Goal: Task Accomplishment & Management: Manage account settings

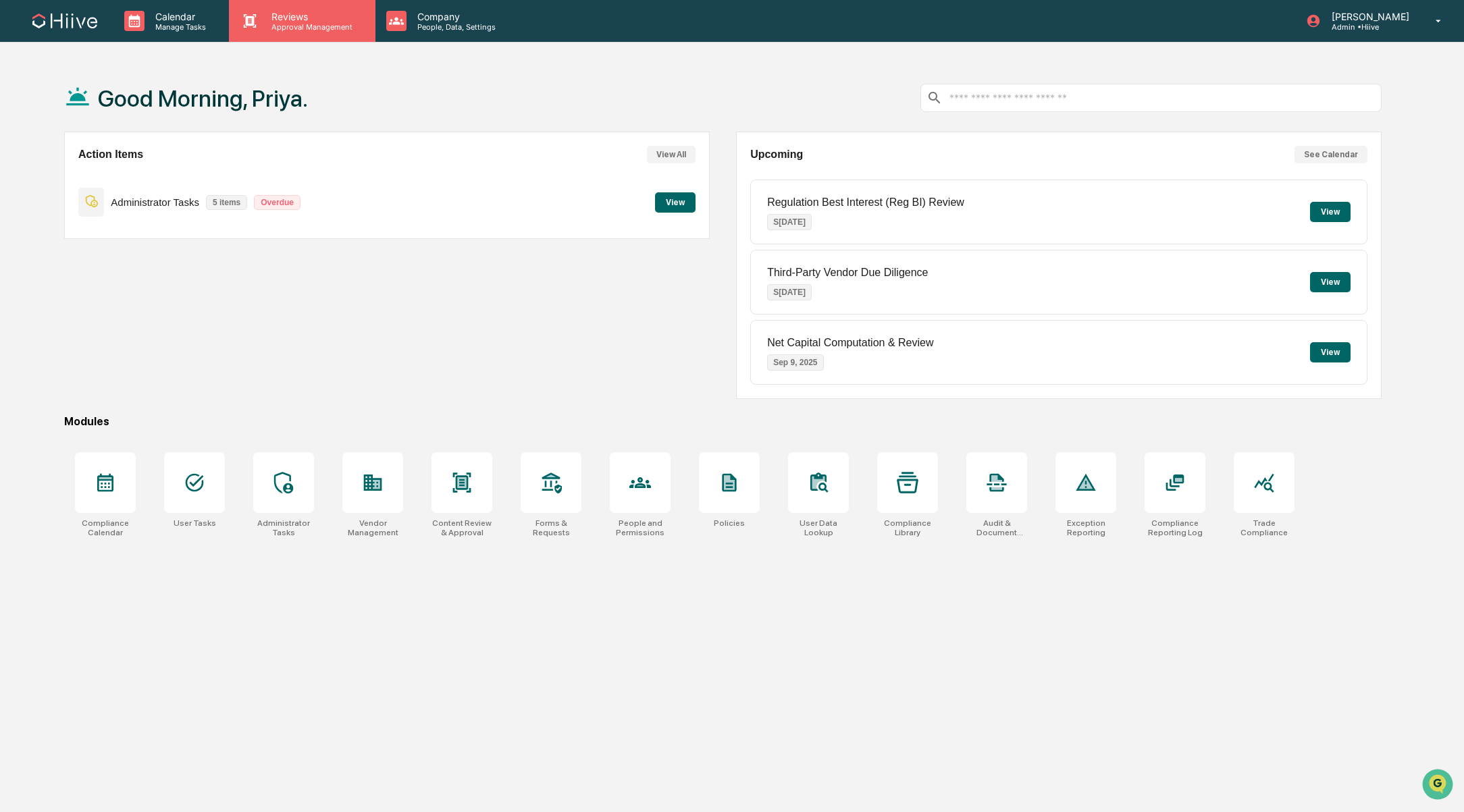
click at [307, 24] on p "Approval Management" at bounding box center [309, 27] width 98 height 10
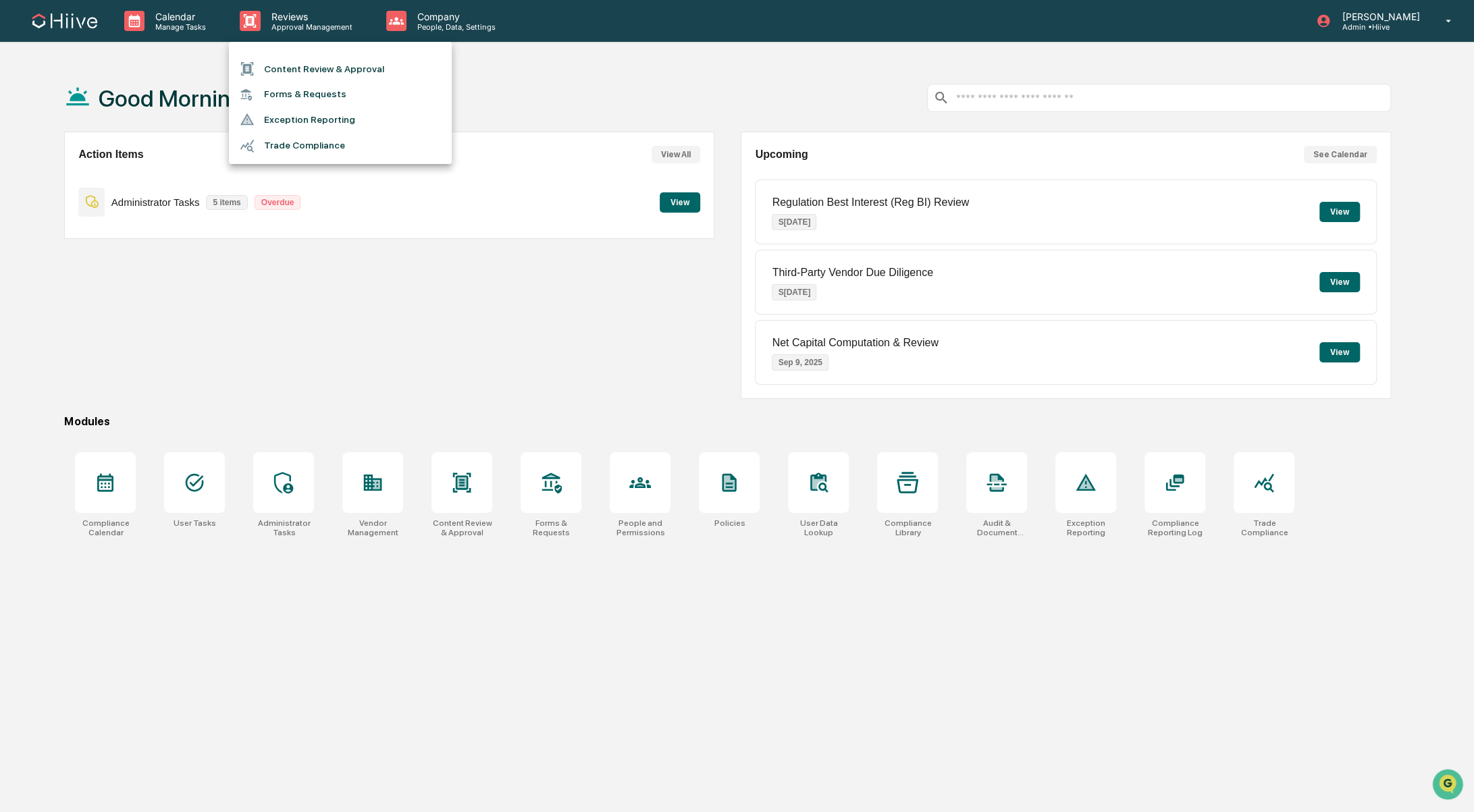
click at [309, 70] on li "Content Review & Approval" at bounding box center [340, 69] width 223 height 26
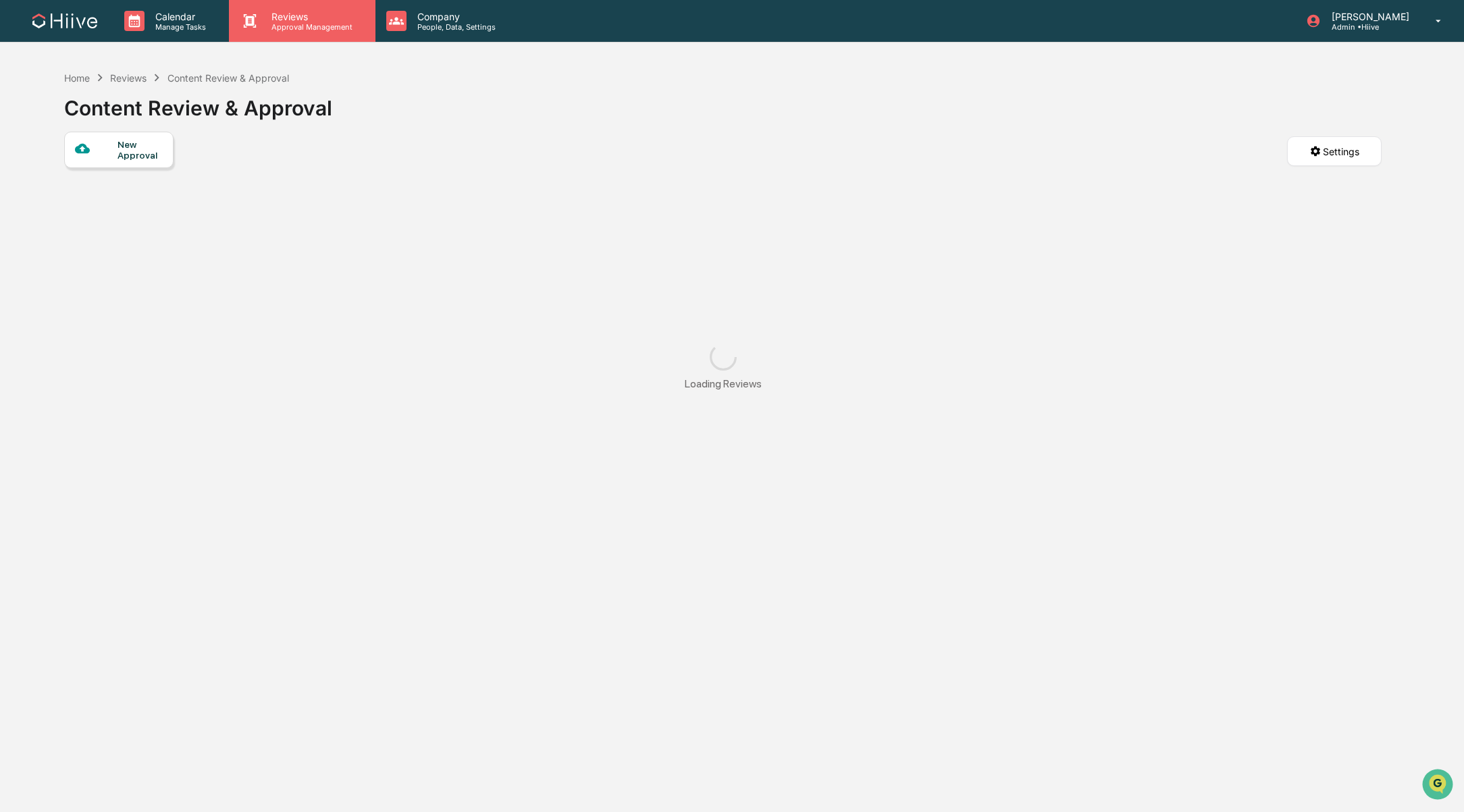
click at [269, 26] on p "Approval Management" at bounding box center [309, 27] width 98 height 10
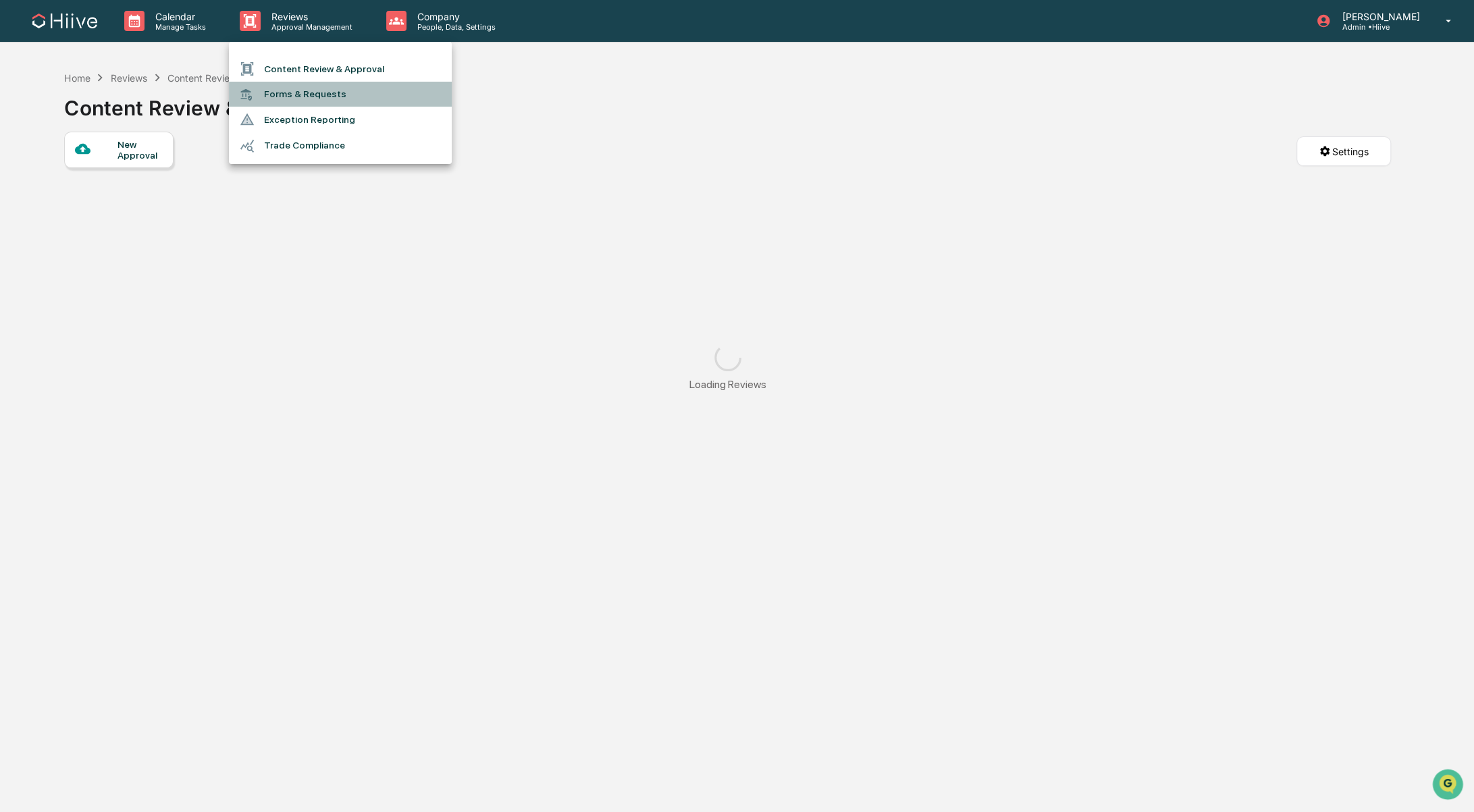
click at [309, 94] on li "Forms & Requests" at bounding box center [340, 94] width 223 height 25
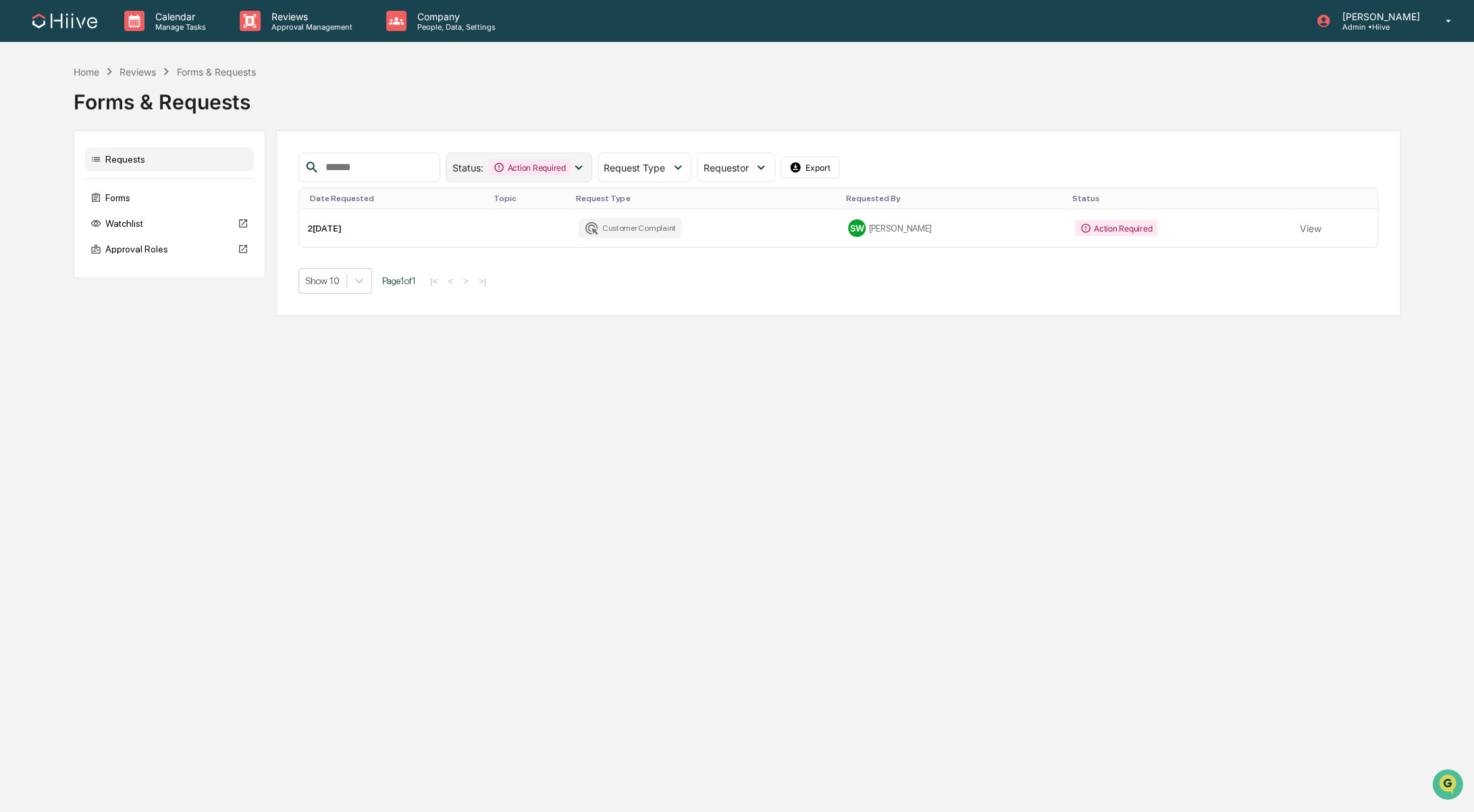
click at [541, 166] on div "Action Required" at bounding box center [529, 167] width 82 height 16
click at [811, 362] on div "Calendar Manage Tasks Reviews Approval Management Company People, Data, Setting…" at bounding box center [737, 406] width 1474 height 812
click at [298, 21] on p "Reviews" at bounding box center [309, 16] width 98 height 12
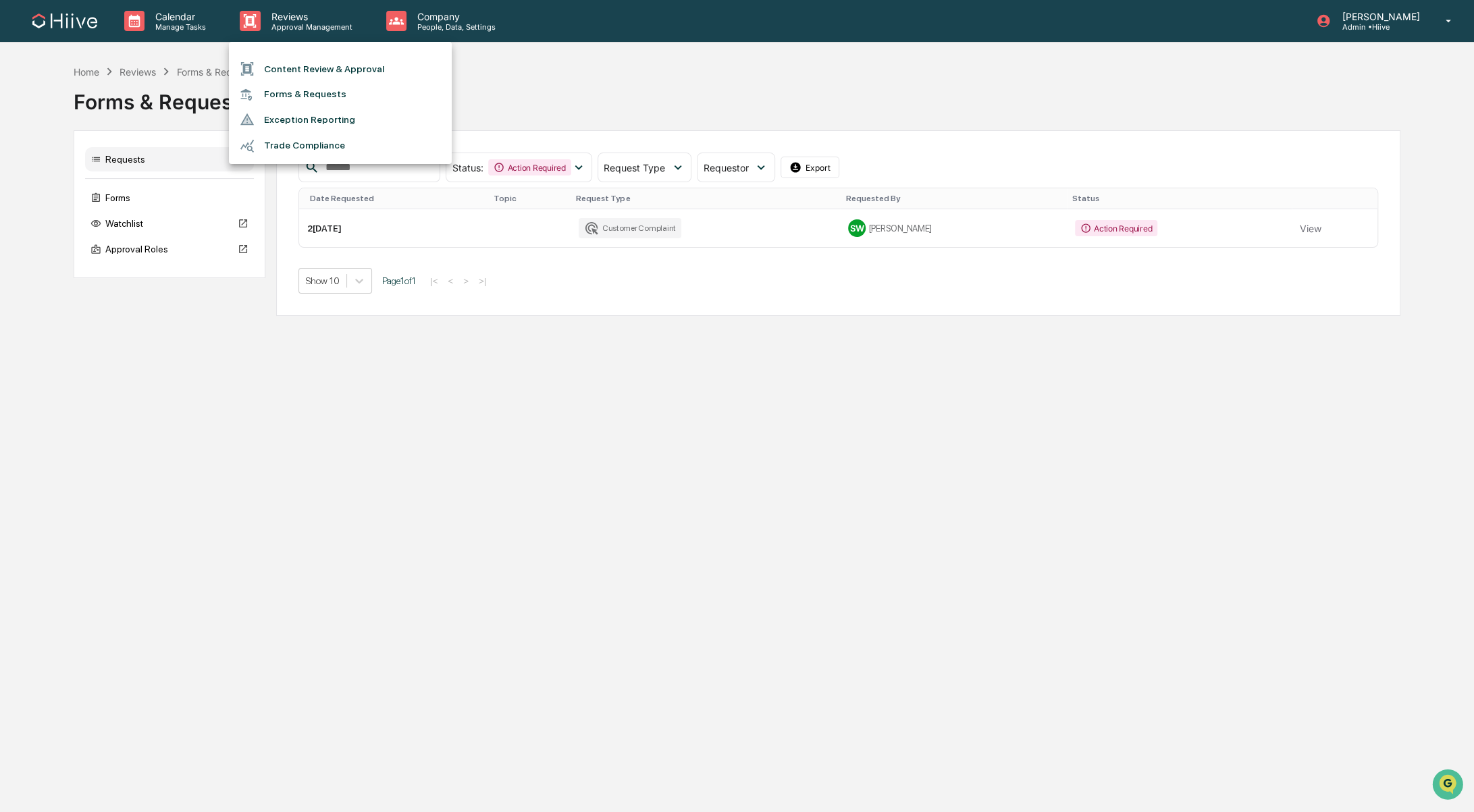
click at [329, 103] on li "Forms & Requests" at bounding box center [340, 94] width 223 height 25
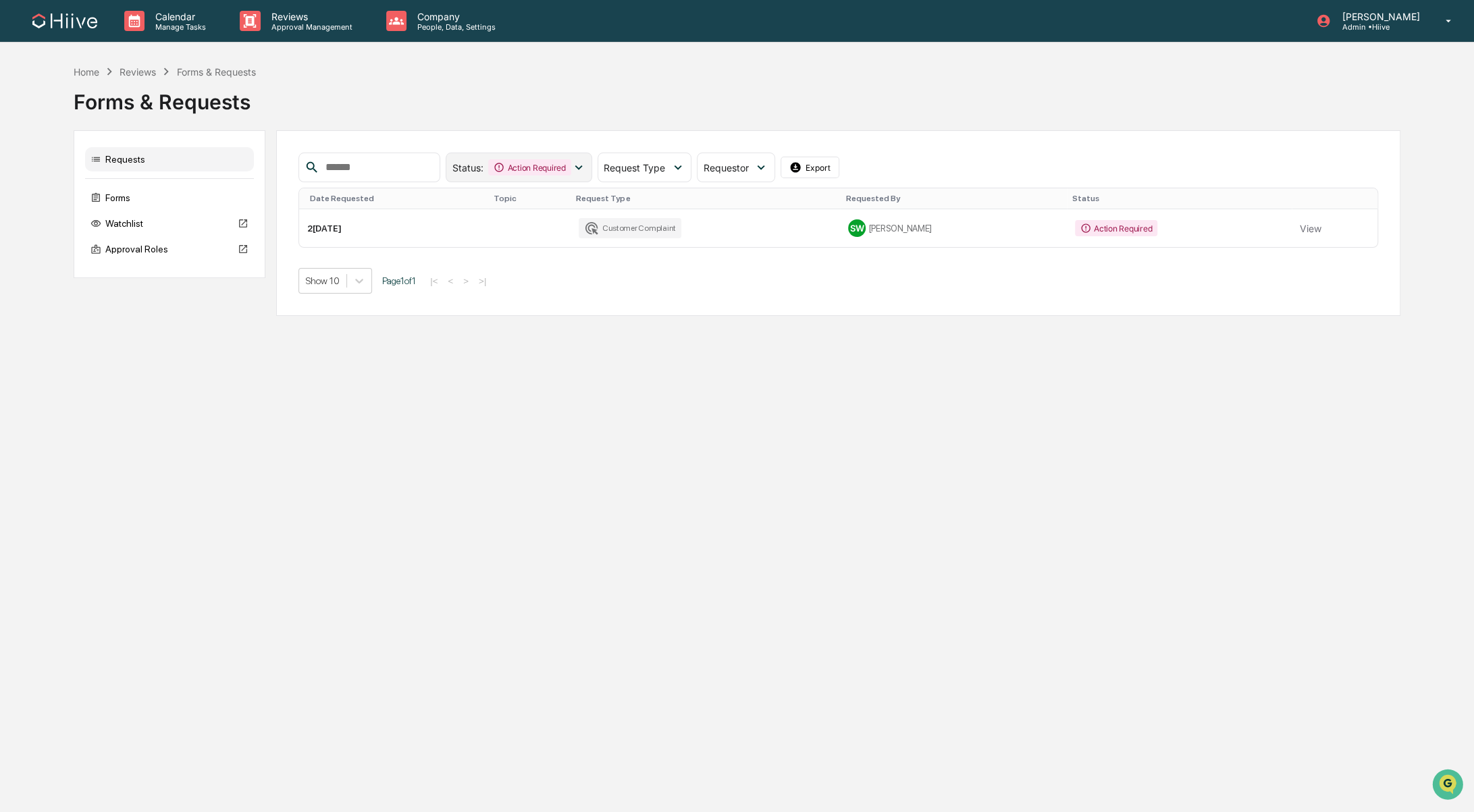
click at [551, 159] on div "Action Required" at bounding box center [529, 167] width 82 height 16
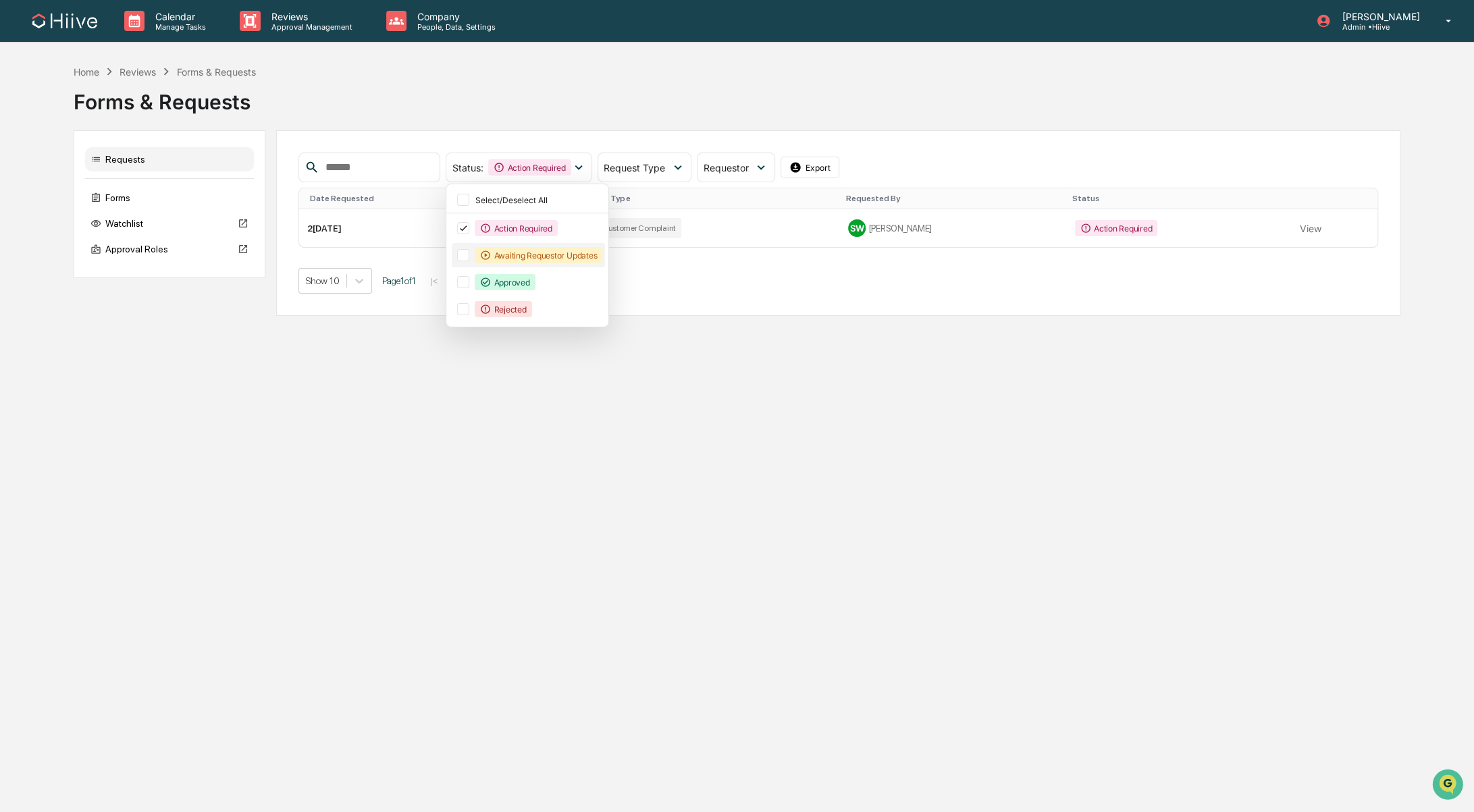
click at [550, 256] on div "Awaiting Requestor Updates" at bounding box center [538, 255] width 128 height 16
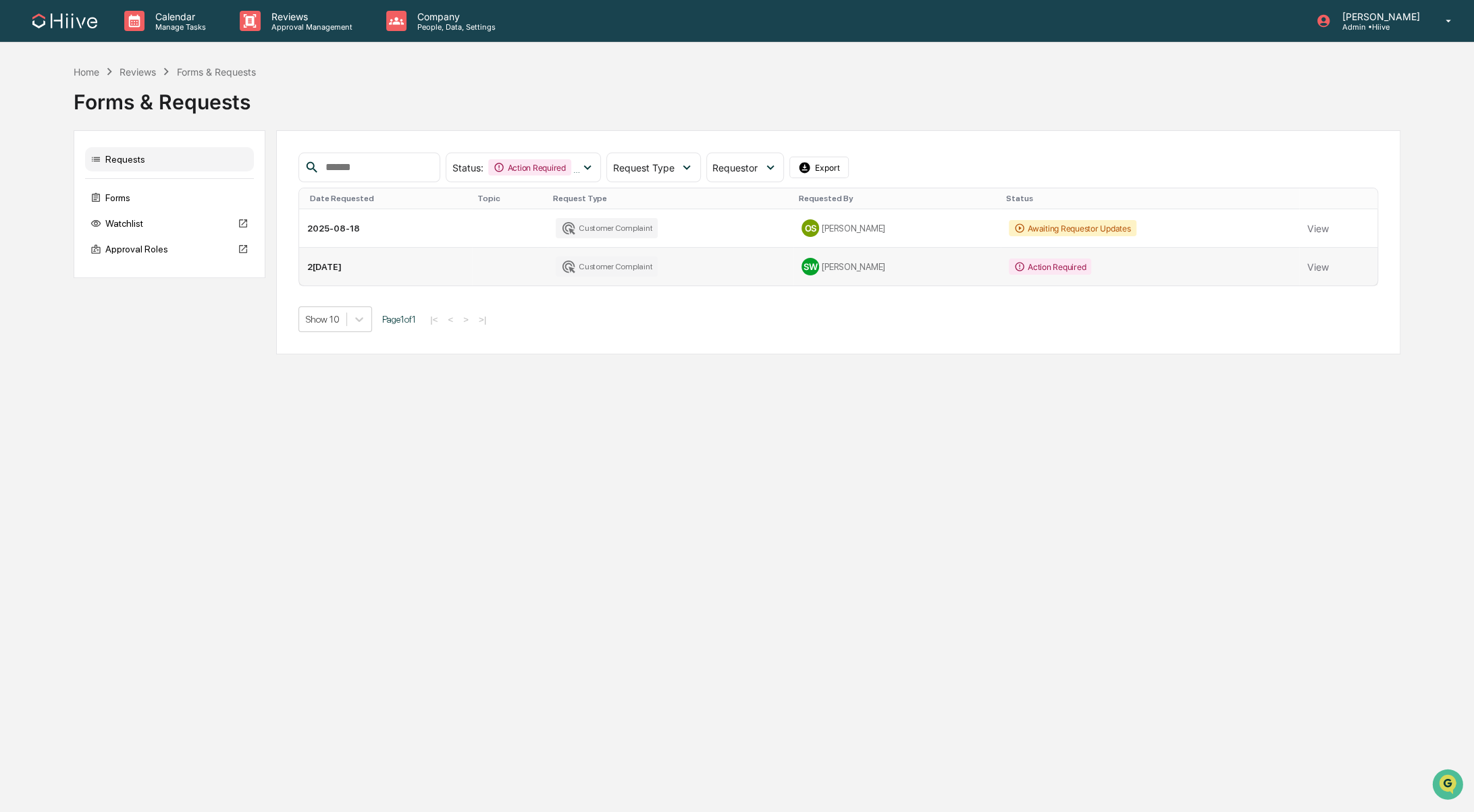
drag, startPoint x: 815, startPoint y: 373, endPoint x: 780, endPoint y: 281, distance: 98.4
click at [815, 373] on div "Calendar Manage Tasks Reviews Approval Management Company People, Data, Setting…" at bounding box center [737, 406] width 1474 height 812
click at [625, 235] on div "Customer Complaint" at bounding box center [606, 228] width 103 height 21
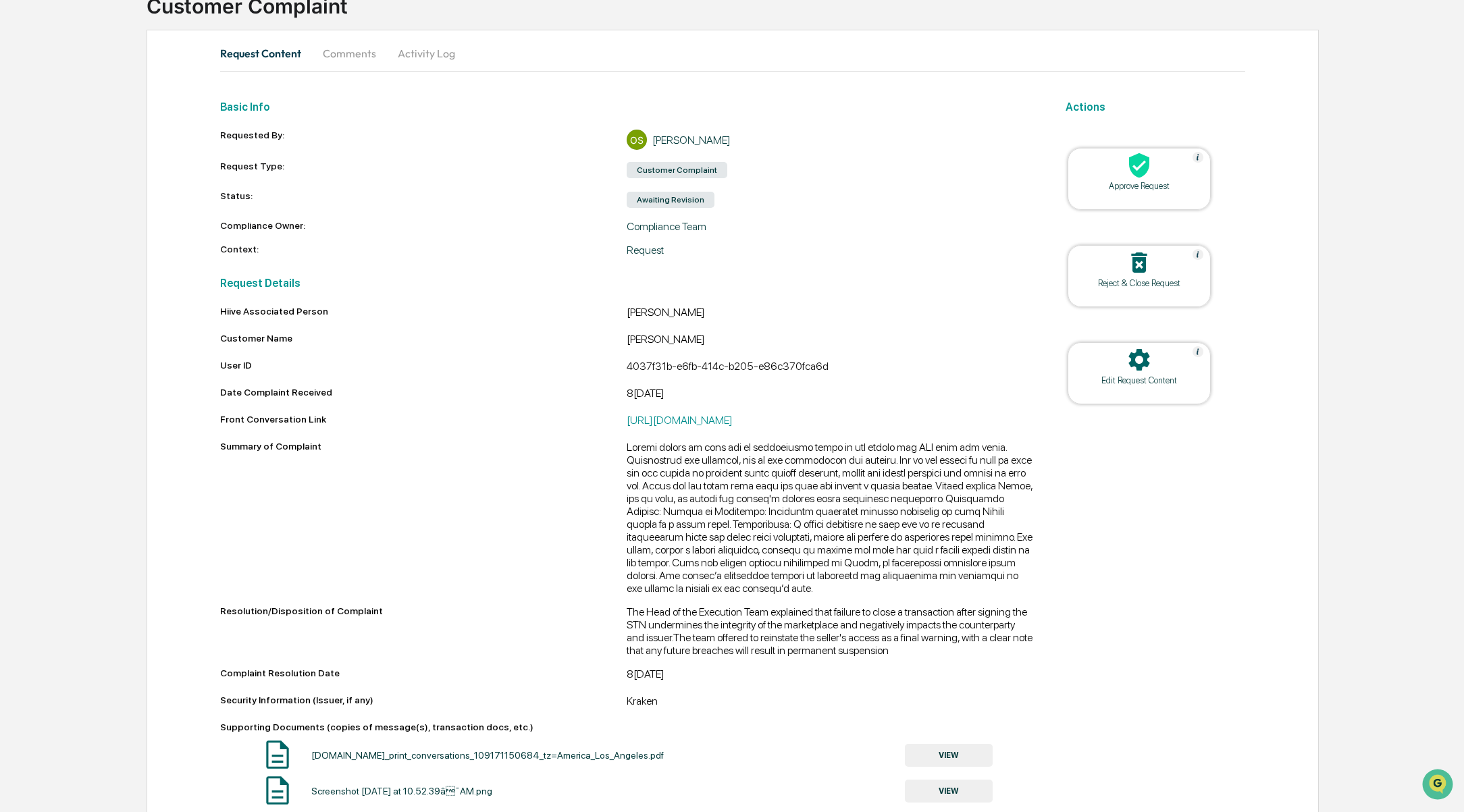
scroll to position [101, 0]
drag, startPoint x: 680, startPoint y: 250, endPoint x: 619, endPoint y: 219, distance: 68.4
click at [619, 219] on div "Requested By: OS[PERSON_NAME] Request Type: Customer Complaint Status: Awaiting…" at bounding box center [626, 194] width 813 height 127
click at [817, 274] on div "Request Details Hiive Associated Person[PERSON_NAME] Customer Name[PERSON_NAME]…" at bounding box center [626, 630] width 813 height 725
drag, startPoint x: 672, startPoint y: 249, endPoint x: 613, endPoint y: 224, distance: 64.1
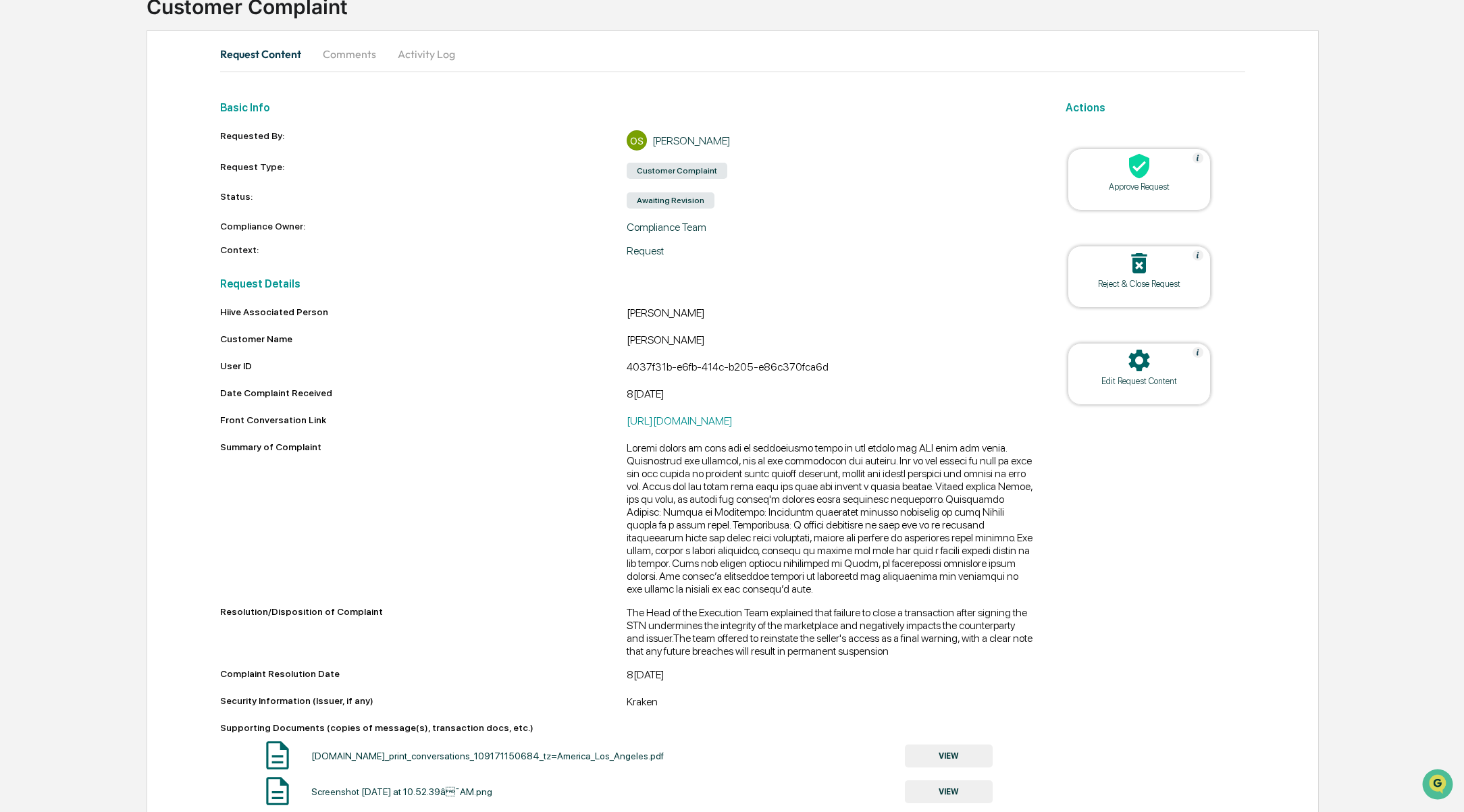
click at [613, 224] on div "Requested By: OS[PERSON_NAME] Request Type: Customer Complaint Status: Awaiting…" at bounding box center [626, 194] width 813 height 127
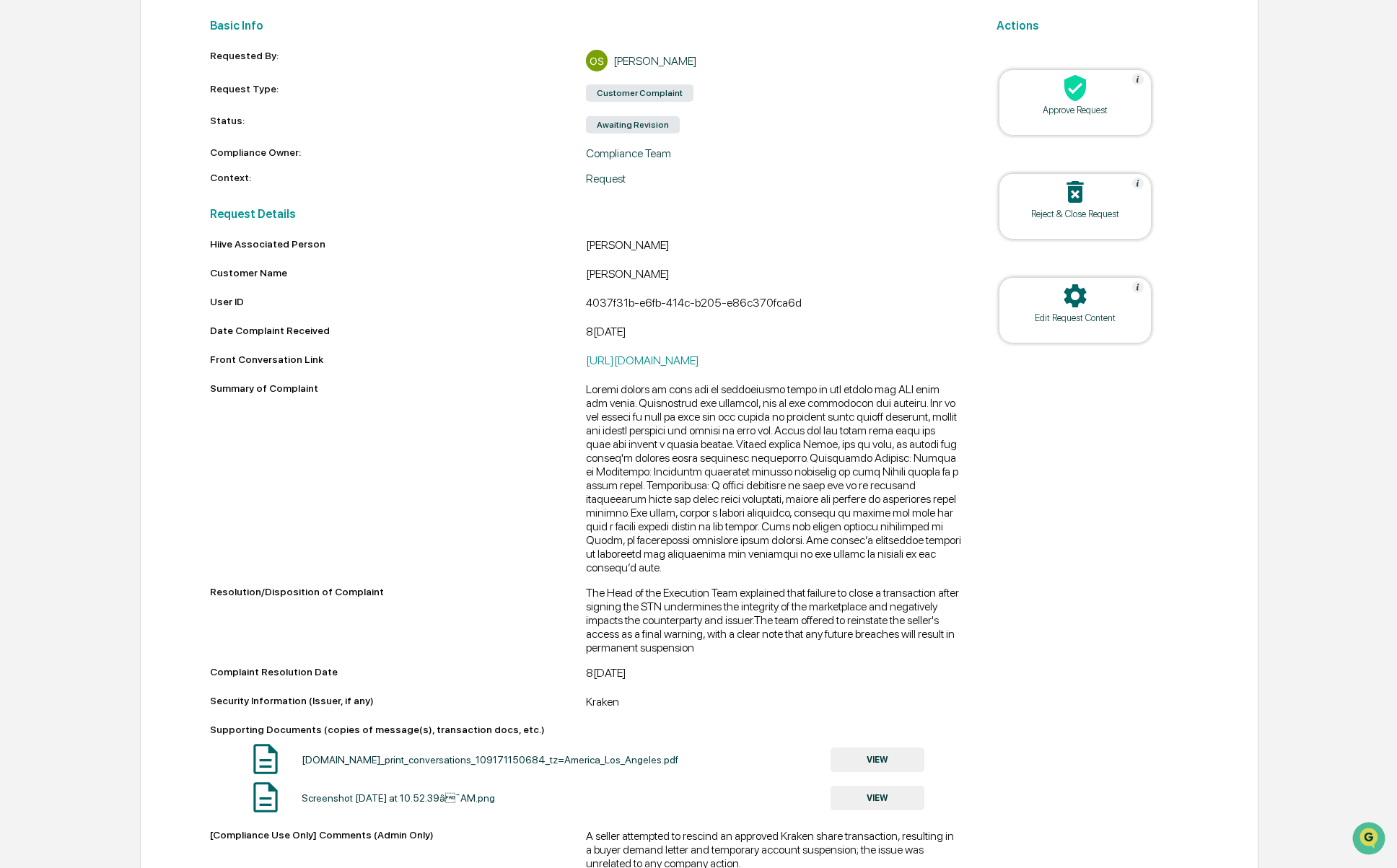
scroll to position [390, 0]
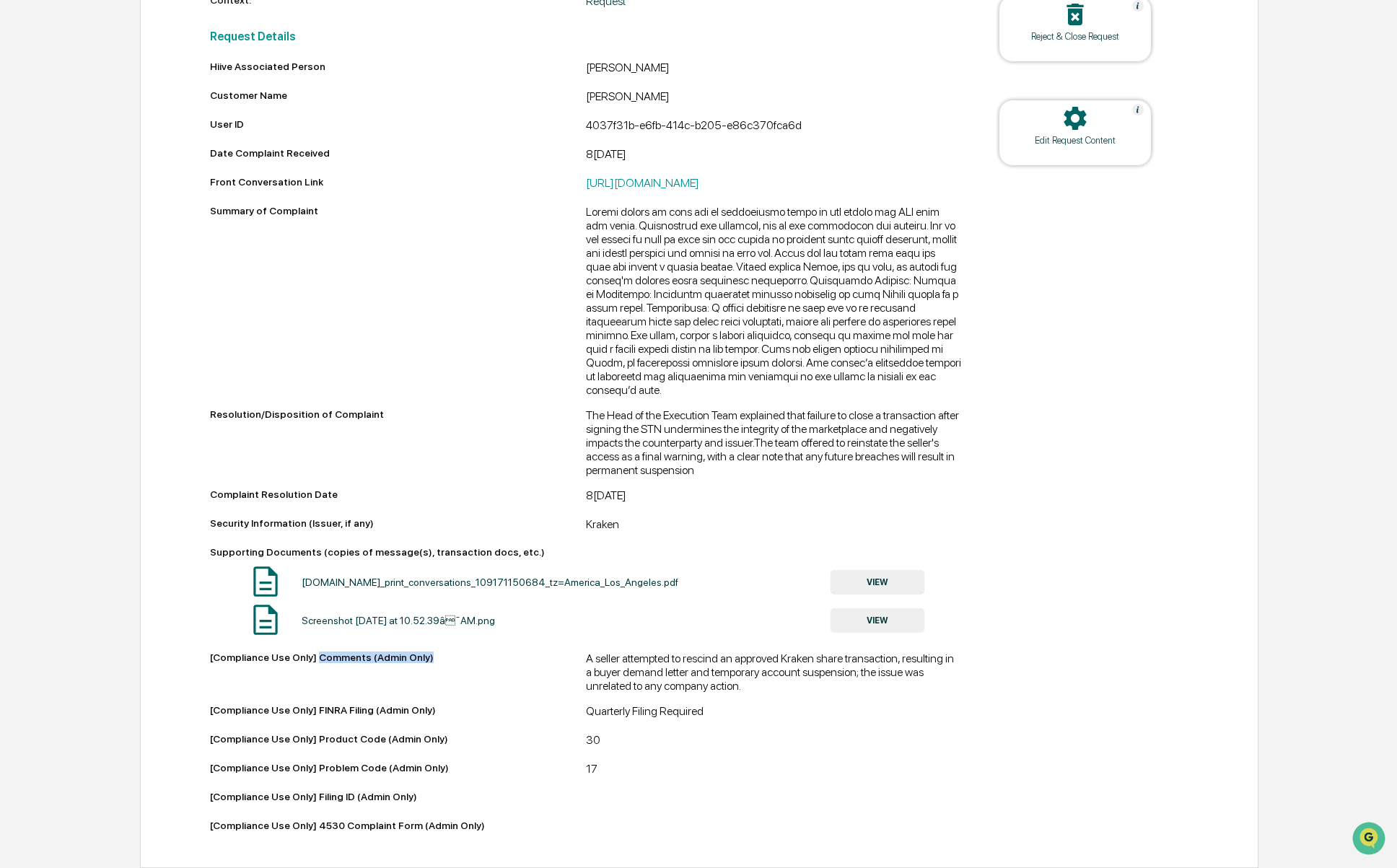
drag, startPoint x: 440, startPoint y: 662, endPoint x: 322, endPoint y: 663, distance: 118.0
click at [322, 663] on div "[Compliance Use Only] Comments (Admin Only)" at bounding box center [398, 669] width 376 height 35
copy div "Comments (Admin Only)"
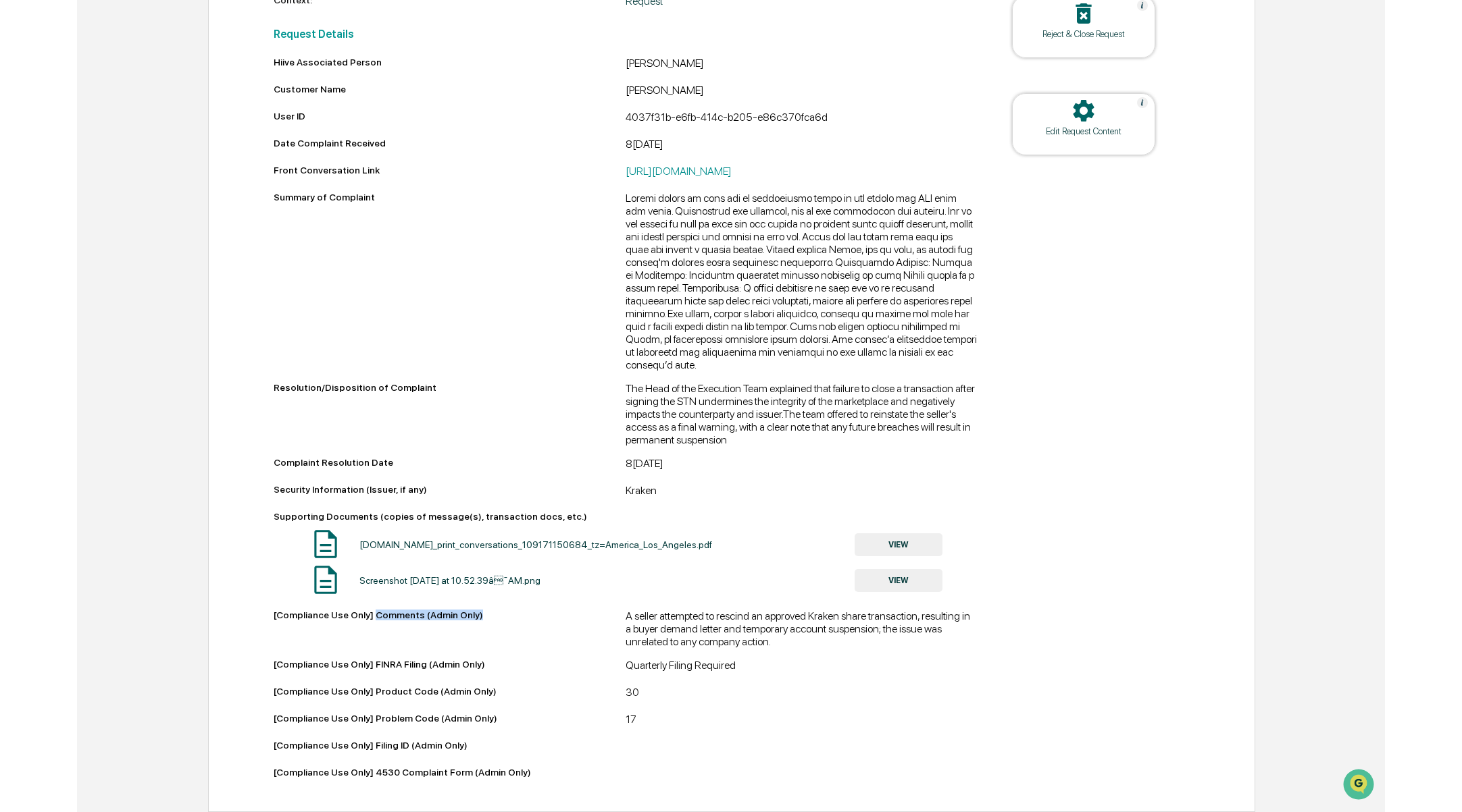
scroll to position [340, 0]
